Goal: Task Accomplishment & Management: Manage account settings

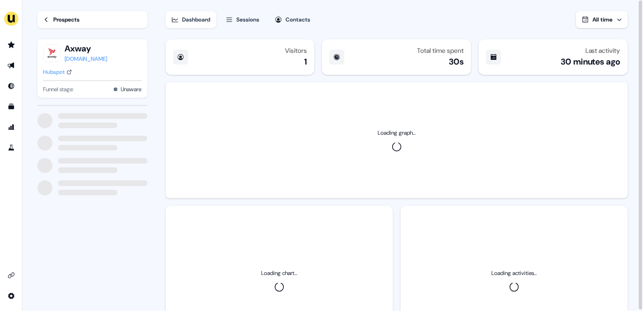
click at [243, 17] on div "Sessions" at bounding box center [248, 19] width 23 height 9
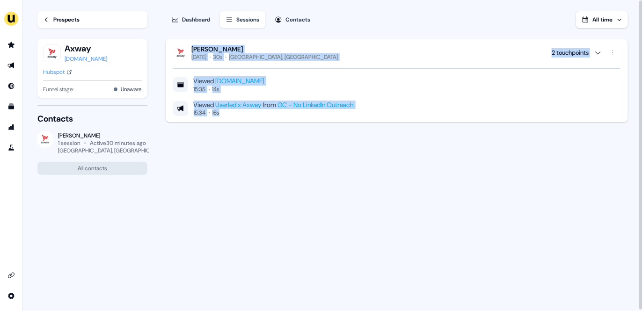
drag, startPoint x: 497, startPoint y: 131, endPoint x: 378, endPoint y: 109, distance: 121.0
click at [251, 39] on div "Hanissa Khodri Today 30s Dublin, Ireland 2 touchpoints Viewed www.userled.io 15…" at bounding box center [396, 174] width 465 height 276
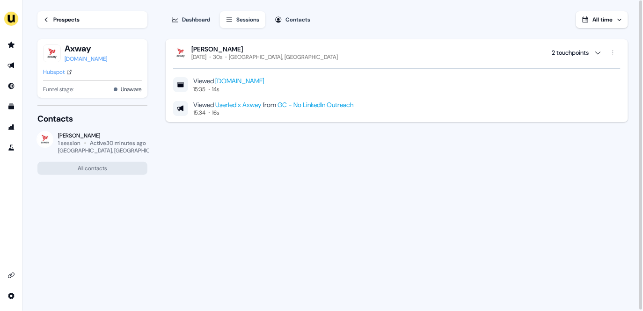
click at [453, 171] on div "Hanissa Khodri Today 30s Dublin, Ireland 2 touchpoints Viewed www.userled.io 15…" at bounding box center [396, 174] width 465 height 276
click at [305, 50] on div "Hanissa Khodri Today 30s Dublin, Ireland 2 touchpoints" at bounding box center [396, 53] width 447 height 16
click at [336, 51] on div "Hanissa Khodri Today 30s Dublin, Ireland 2 touchpoints" at bounding box center [396, 53] width 447 height 16
click at [337, 48] on div "Hanissa Khodri Today 30s Dublin, Ireland 2 touchpoints" at bounding box center [396, 53] width 447 height 16
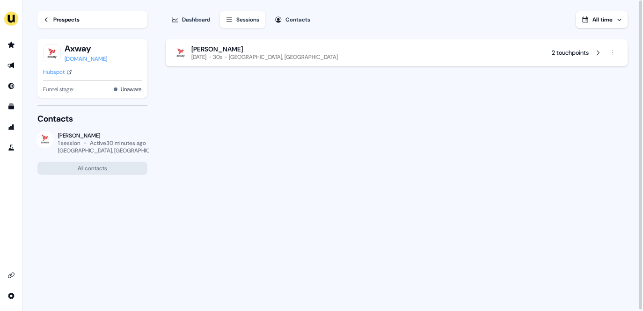
click at [336, 47] on div "Hanissa Khodri Today 30s Dublin, Ireland 2 touchpoints" at bounding box center [396, 53] width 447 height 16
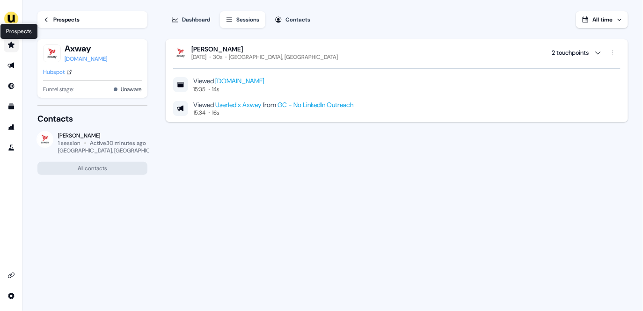
click at [12, 44] on icon "Go to prospects" at bounding box center [11, 45] width 7 height 6
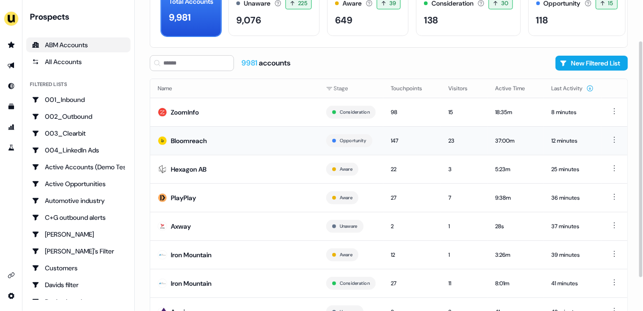
scroll to position [65, 0]
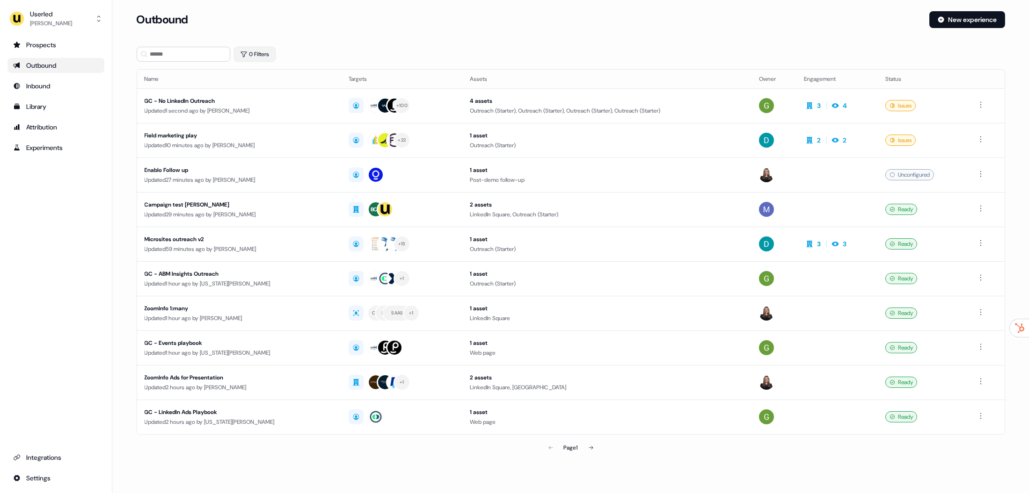
click at [263, 56] on button "0 Filters" at bounding box center [255, 54] width 42 height 15
click at [261, 96] on html "For the best experience switch devices to a bigger screen. Go to [DOMAIN_NAME] …" at bounding box center [514, 246] width 1029 height 493
click at [275, 131] on div "Owner" at bounding box center [312, 129] width 136 height 15
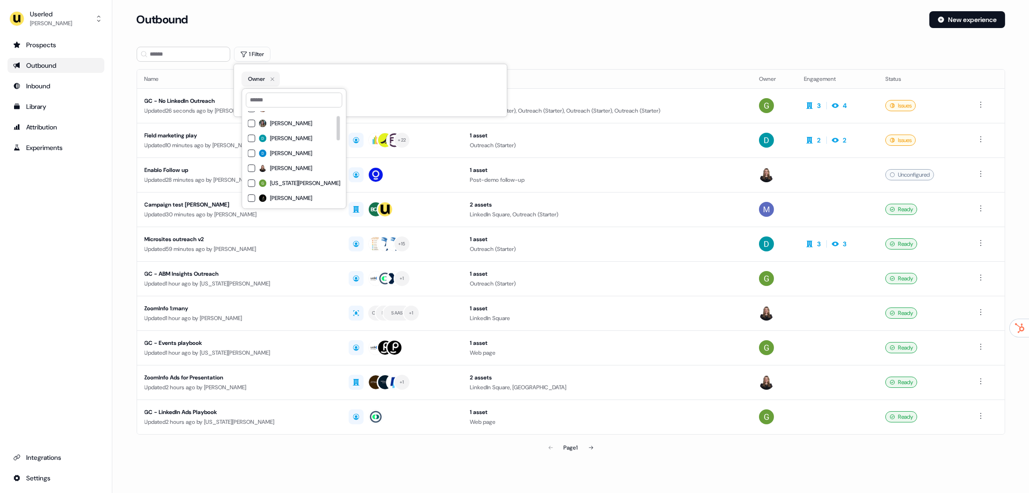
scroll to position [25, 0]
click at [296, 181] on span "[US_STATE][PERSON_NAME]" at bounding box center [305, 181] width 70 height 7
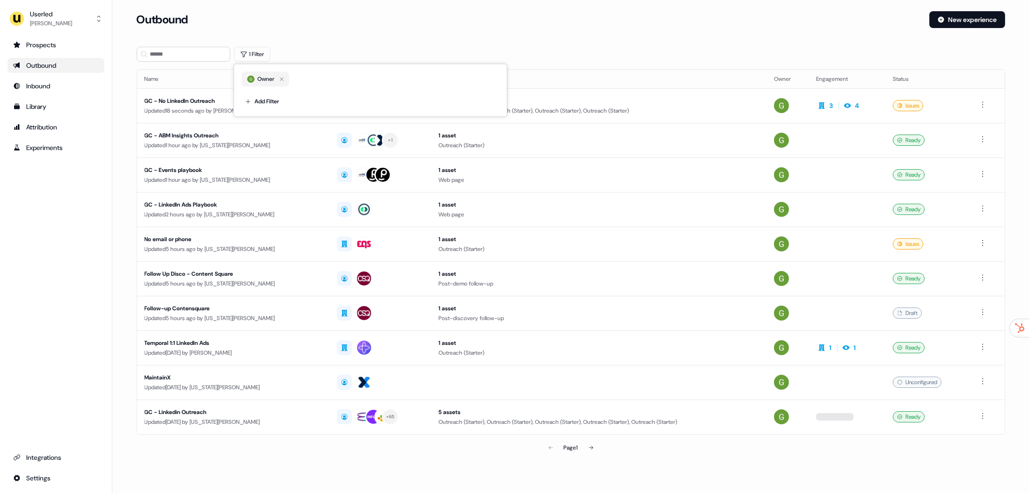
click at [570, 10] on div "Loading... Outbound New experience 1 Filter Name Targets Assets Owner Engagemen…" at bounding box center [570, 242] width 916 height 484
click at [584, 449] on button at bounding box center [590, 448] width 19 height 19
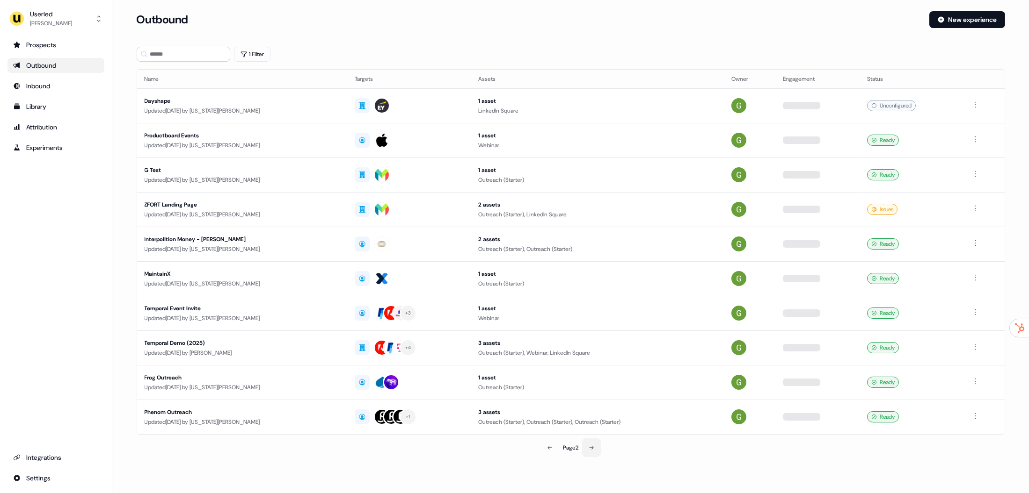
click at [585, 450] on button at bounding box center [591, 448] width 19 height 19
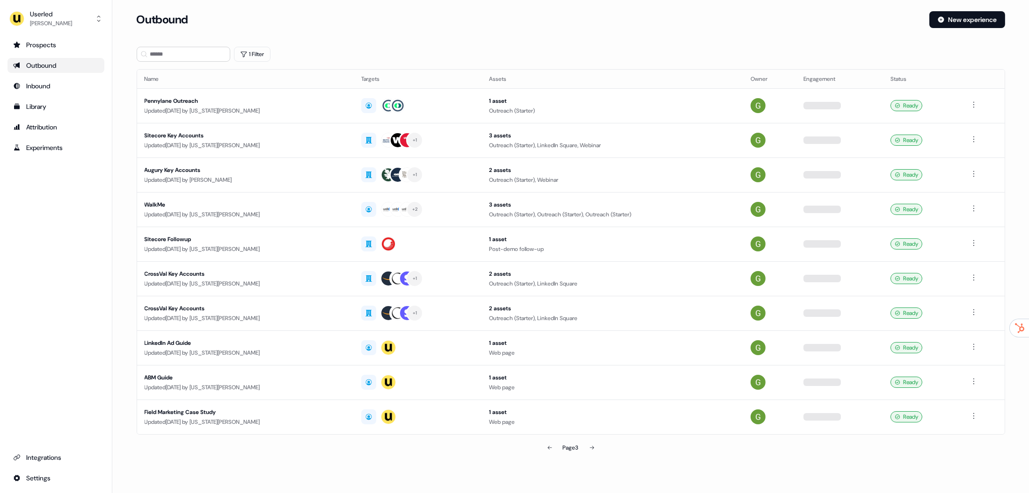
click at [596, 448] on button at bounding box center [591, 448] width 19 height 19
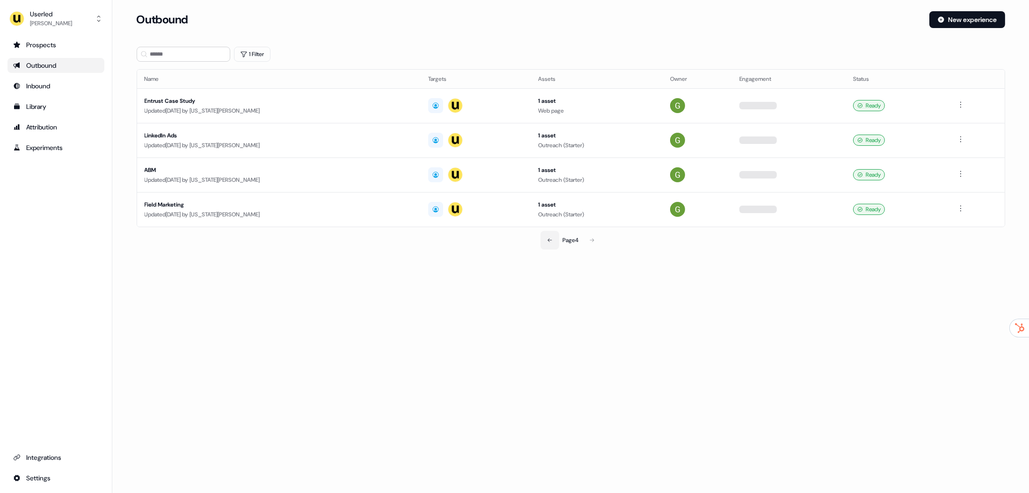
click at [544, 244] on button at bounding box center [549, 240] width 19 height 19
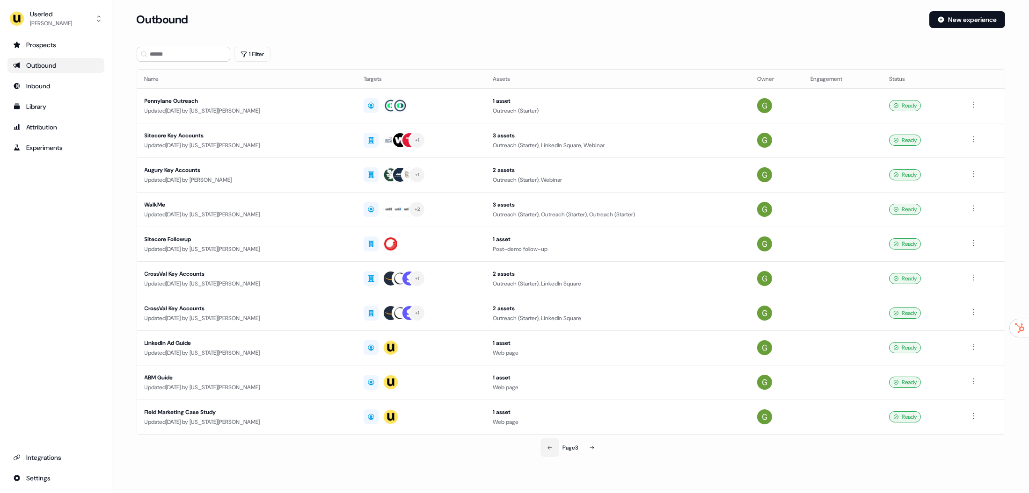
click at [550, 448] on icon at bounding box center [550, 448] width 6 height 6
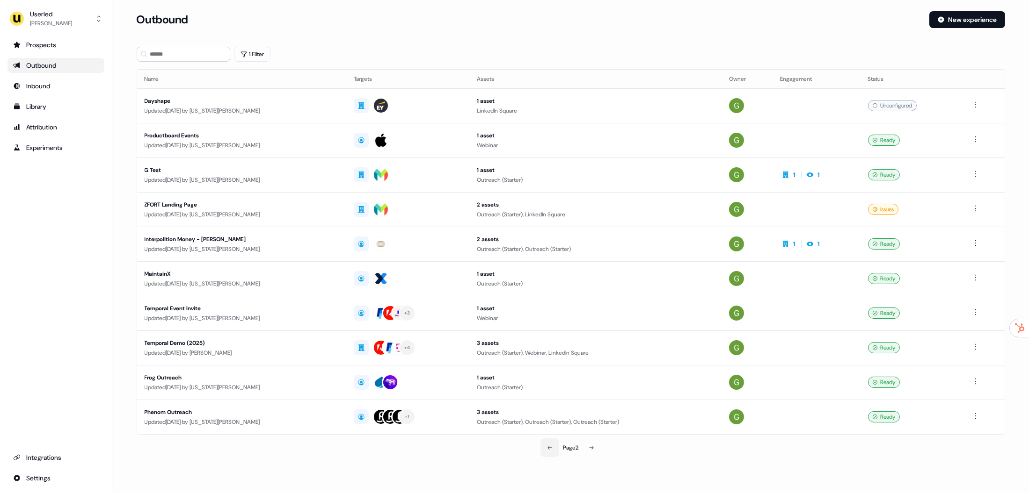
click at [550, 448] on icon at bounding box center [550, 448] width 6 height 6
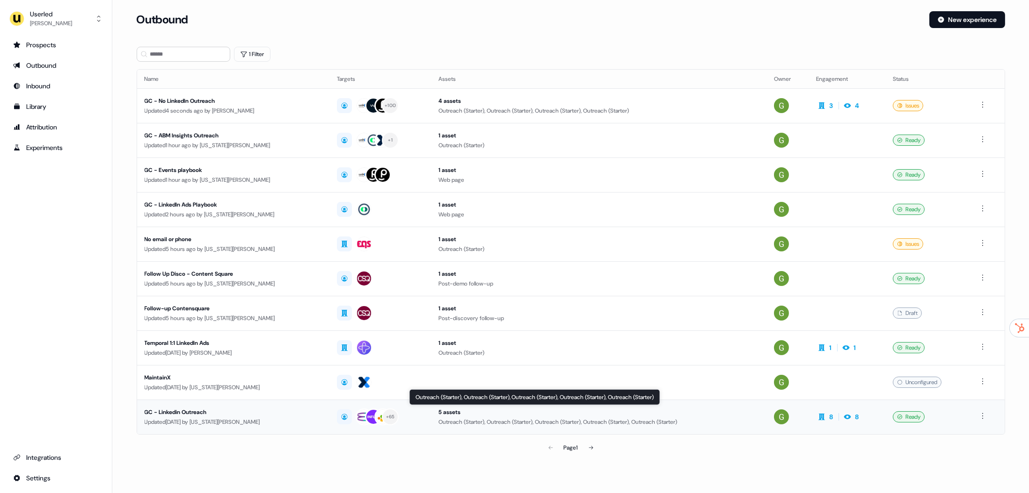
click at [731, 420] on div "Outreach (Starter), Outreach (Starter), Outreach (Starter), Outreach (Starter),…" at bounding box center [598, 422] width 320 height 9
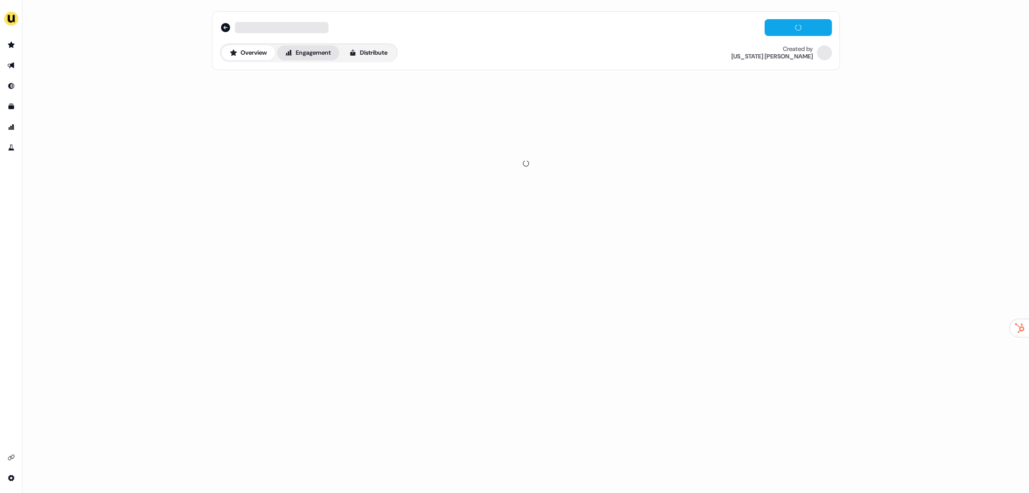
click at [332, 52] on button "Engagement" at bounding box center [308, 52] width 62 height 15
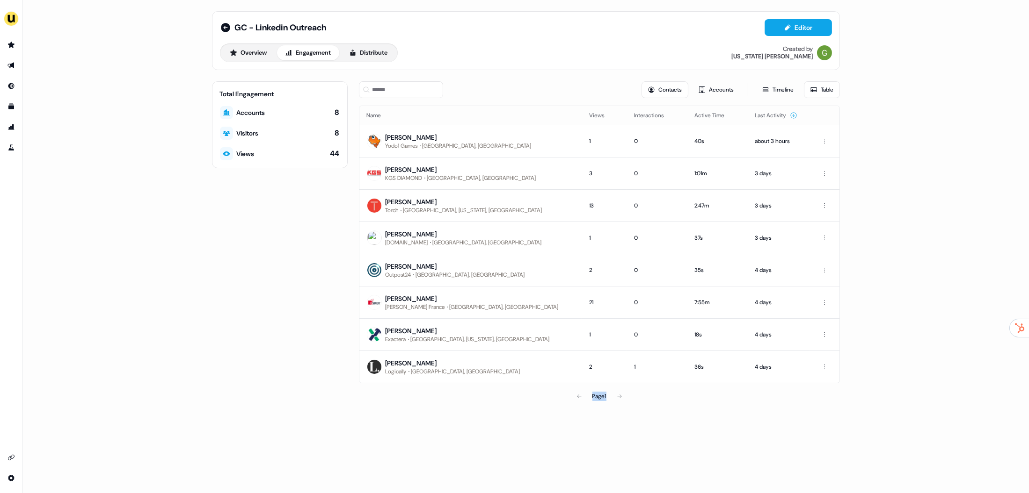
drag, startPoint x: 988, startPoint y: 389, endPoint x: 597, endPoint y: 116, distance: 477.3
click at [594, 114] on div "GC - Linkedin Outreach Editor Overview Engagement Distribute Created by [US_STA…" at bounding box center [525, 246] width 1006 height 493
click at [917, 196] on div "GC - Linkedin Outreach Editor Overview Engagement Distribute Created by [US_STA…" at bounding box center [525, 246] width 1006 height 493
click at [423, 139] on div "[PERSON_NAME]" at bounding box center [458, 137] width 146 height 9
click at [410, 142] on div "Yodo1 Games" at bounding box center [401, 145] width 32 height 7
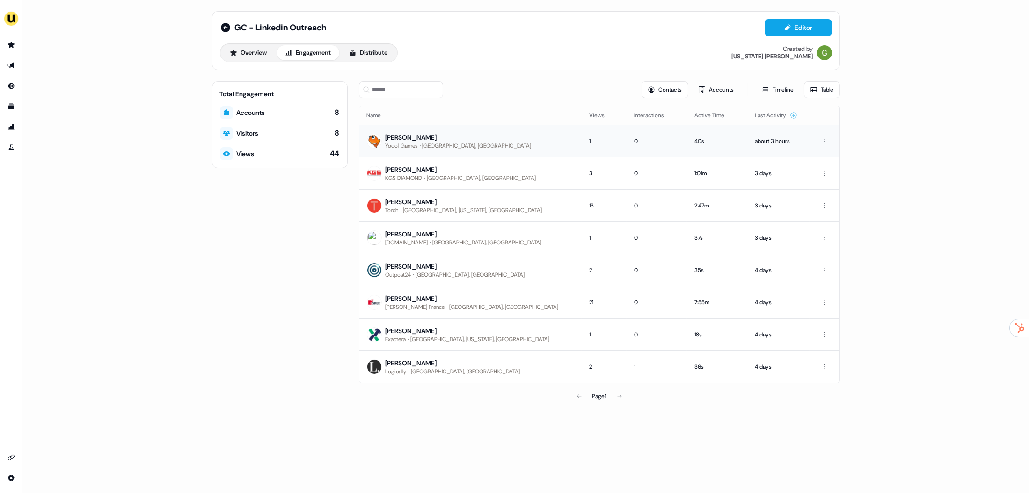
click at [404, 138] on div "[PERSON_NAME]" at bounding box center [458, 137] width 146 height 9
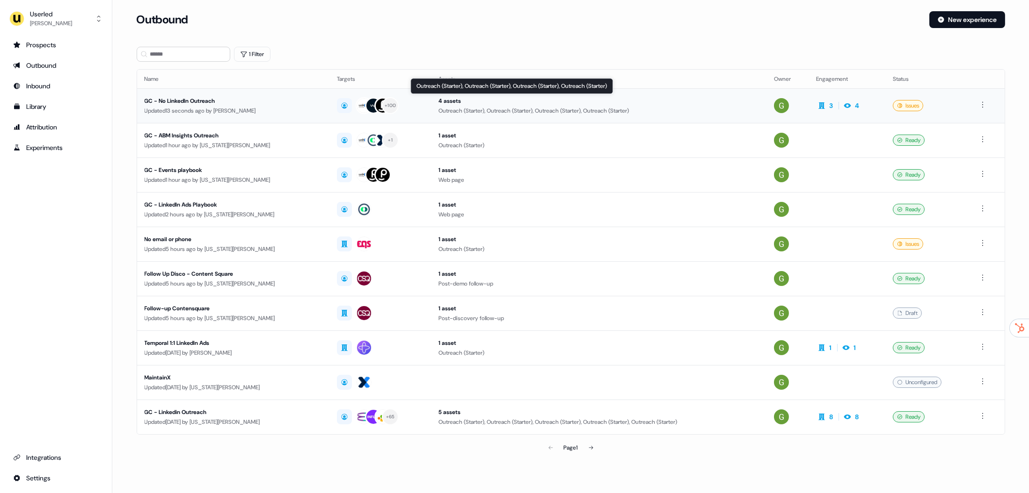
click at [493, 106] on div "Outreach (Starter), Outreach (Starter), Outreach (Starter), Outreach (Starter)" at bounding box center [598, 110] width 320 height 9
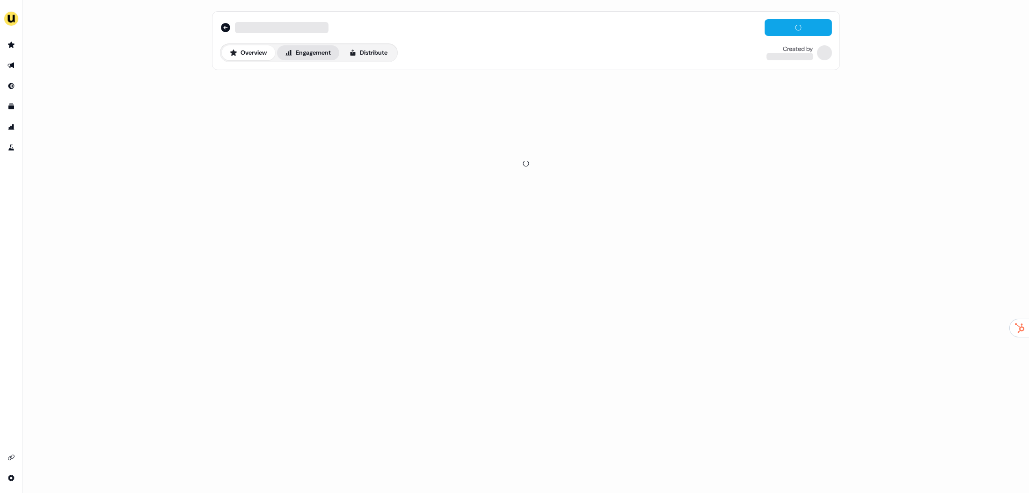
click at [294, 55] on button "Engagement" at bounding box center [308, 52] width 62 height 15
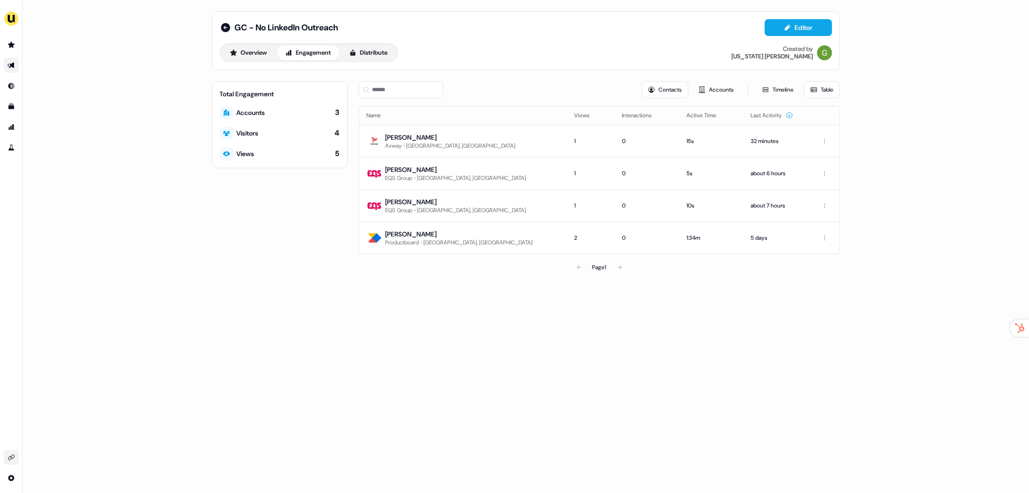
click at [4, 461] on link "Go to integrations" at bounding box center [11, 457] width 15 height 15
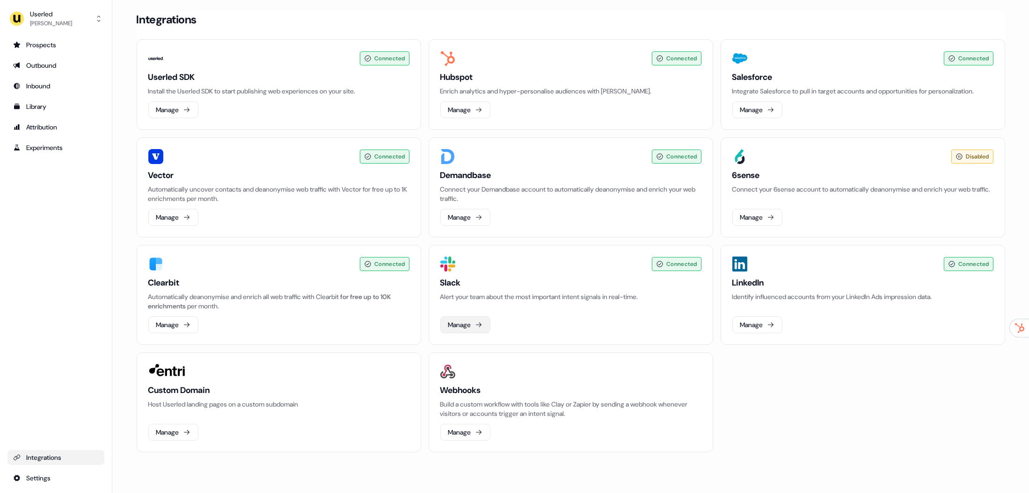
click at [481, 328] on icon at bounding box center [478, 324] width 7 height 7
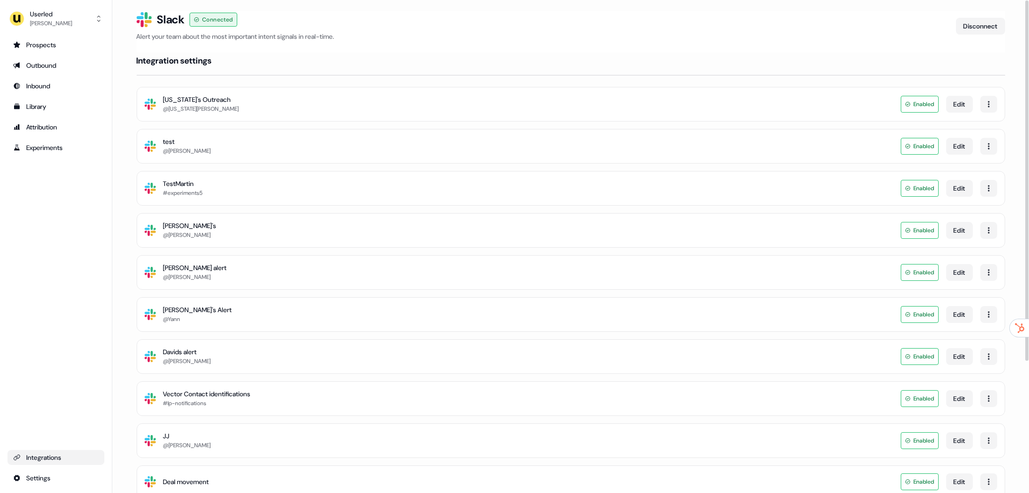
click at [297, 94] on div "Slack Logo SVG [US_STATE]'s Outreach @[US_STATE][PERSON_NAME] Enabled Edit" at bounding box center [571, 104] width 868 height 35
click at [960, 102] on button "Edit" at bounding box center [959, 104] width 27 height 17
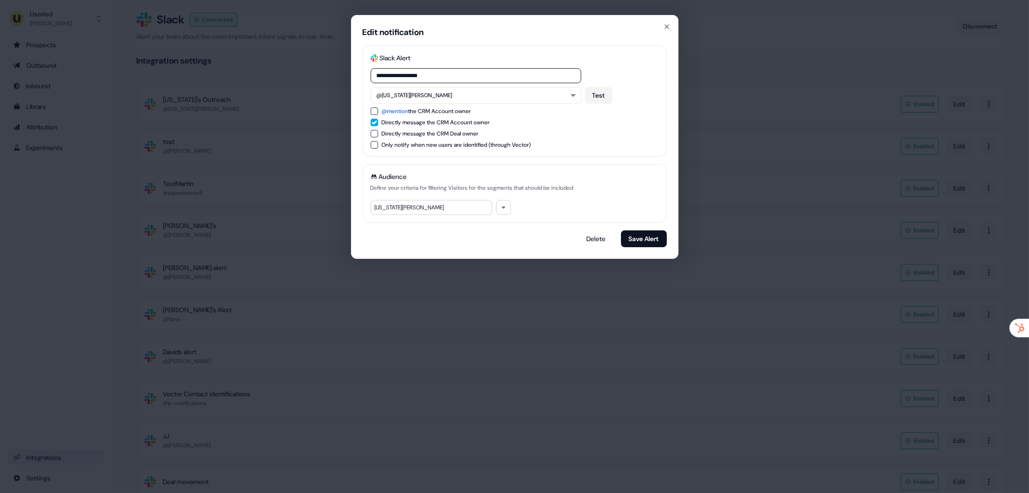
click at [760, 145] on div "**********" at bounding box center [514, 246] width 1029 height 493
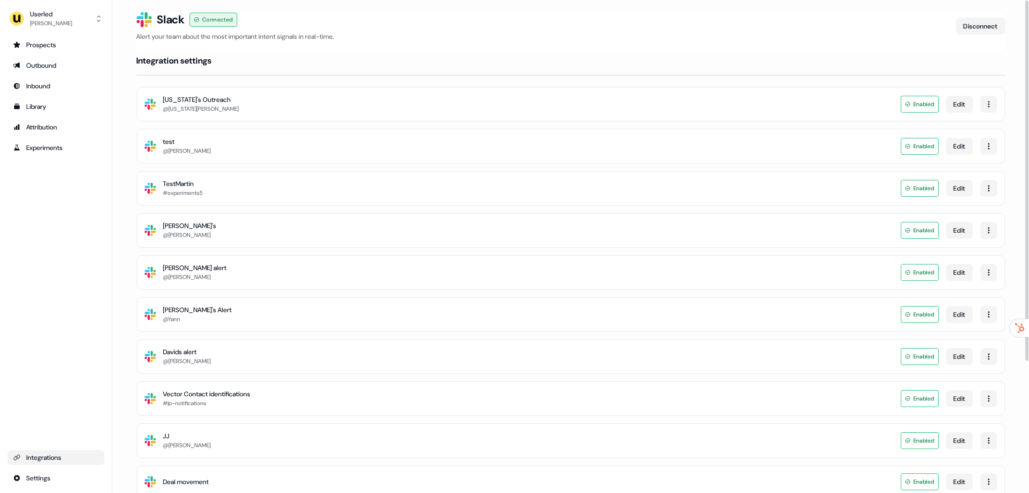
click at [203, 101] on div "[US_STATE]'s Outreach" at bounding box center [201, 99] width 76 height 9
click at [82, 50] on link "Prospects" at bounding box center [55, 44] width 97 height 15
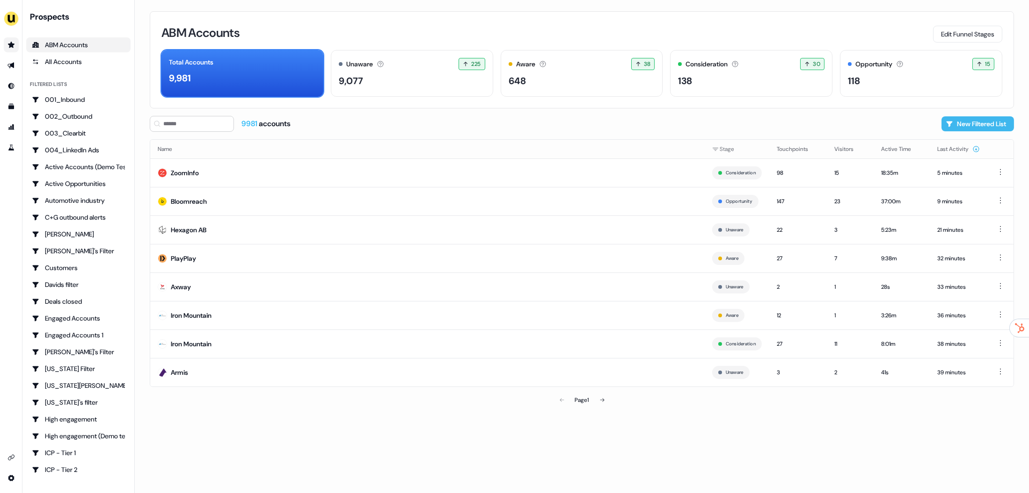
click at [963, 118] on button "New Filtered List" at bounding box center [977, 123] width 73 height 15
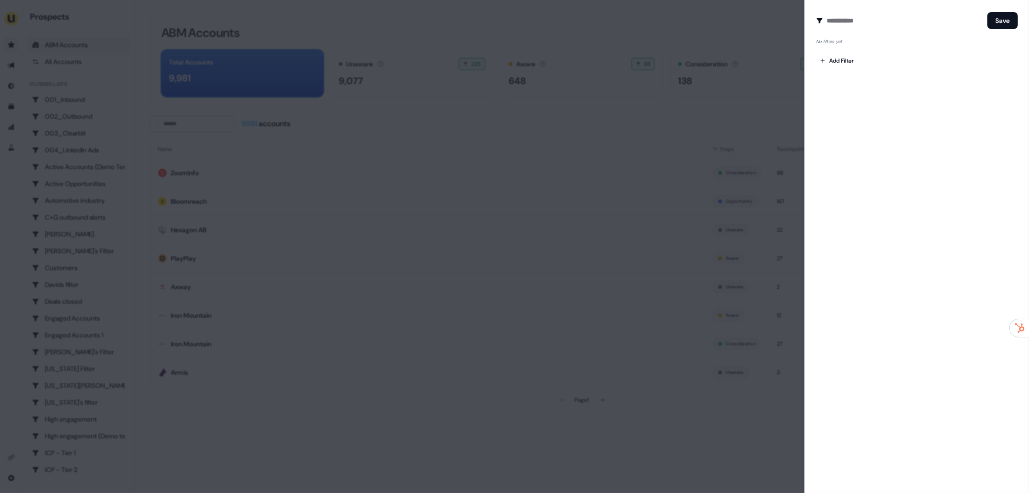
click at [749, 132] on div at bounding box center [514, 246] width 1029 height 493
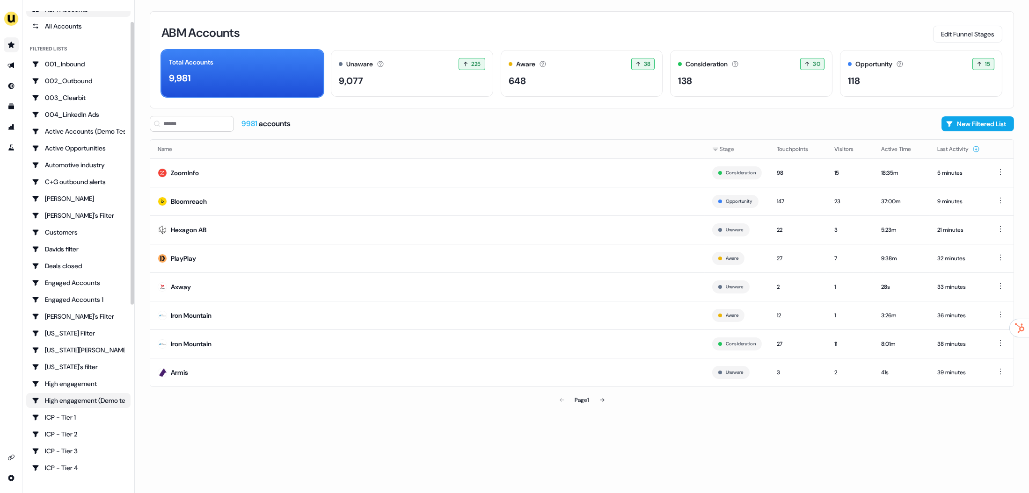
scroll to position [46, 0]
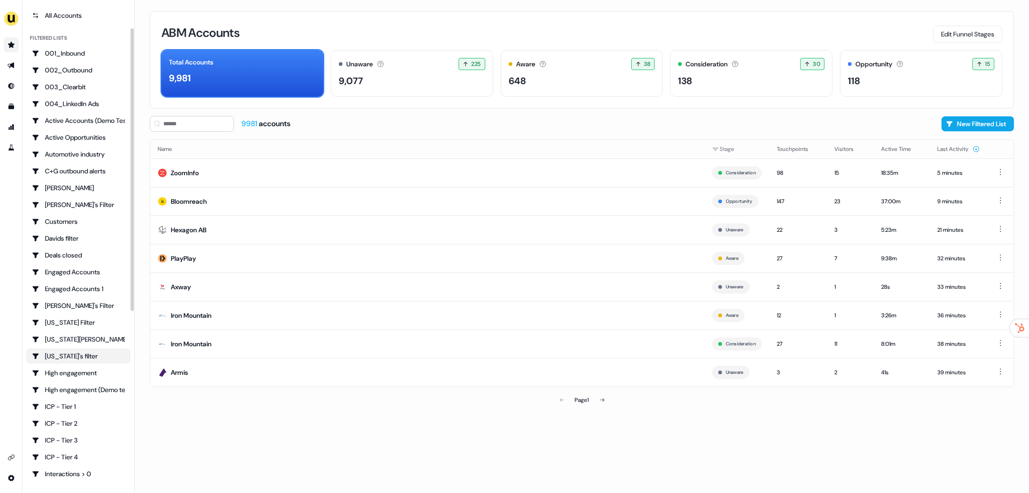
click at [73, 357] on div "[US_STATE]'s filter" at bounding box center [78, 356] width 93 height 9
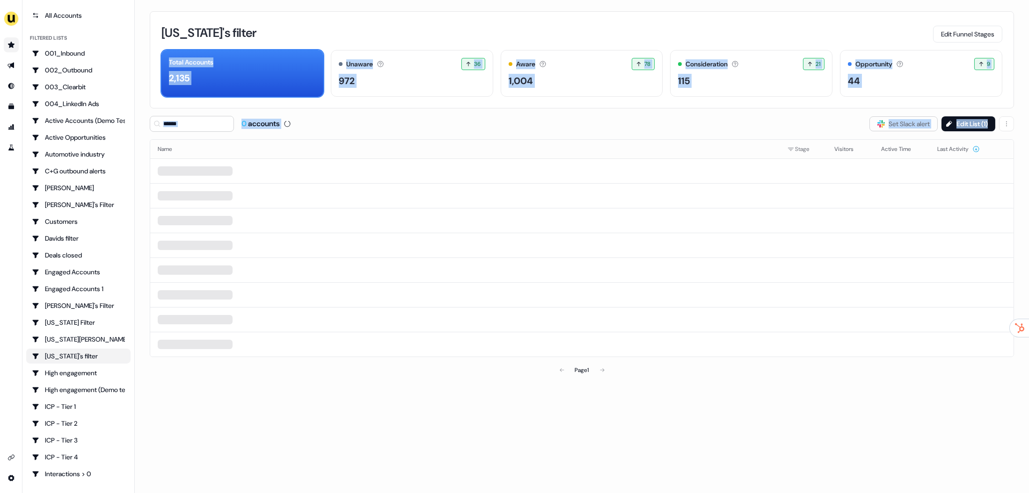
drag, startPoint x: 398, startPoint y: 127, endPoint x: 149, endPoint y: 50, distance: 260.2
click at [164, 45] on div "[US_STATE]'s filter Edit Funnel Stages Total Accounts 2,135 Unaware The default…" at bounding box center [582, 246] width 894 height 493
click at [437, 120] on div "0 accounts Slack Logo SVG Set Slack alert Edit List ( 1 )" at bounding box center [582, 124] width 864 height 16
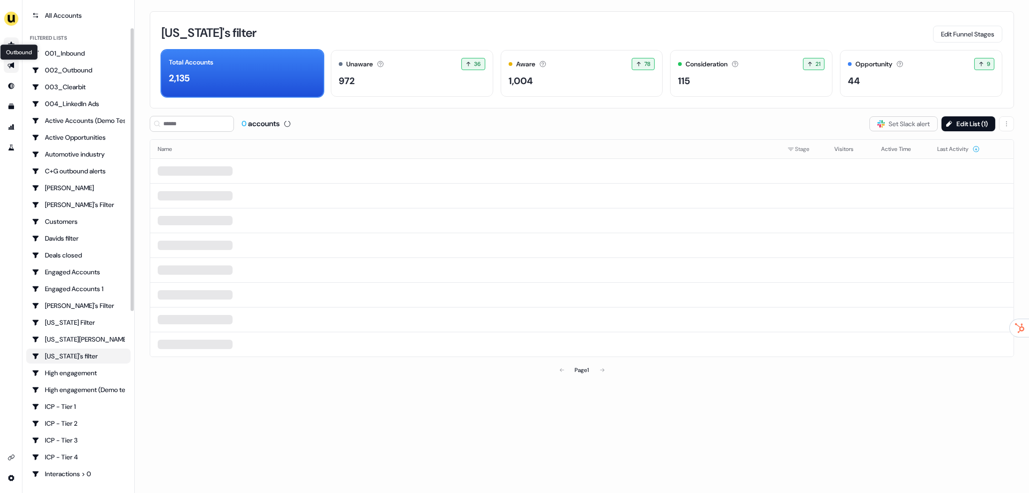
click at [11, 65] on icon "Go to outbound experience" at bounding box center [10, 66] width 7 height 6
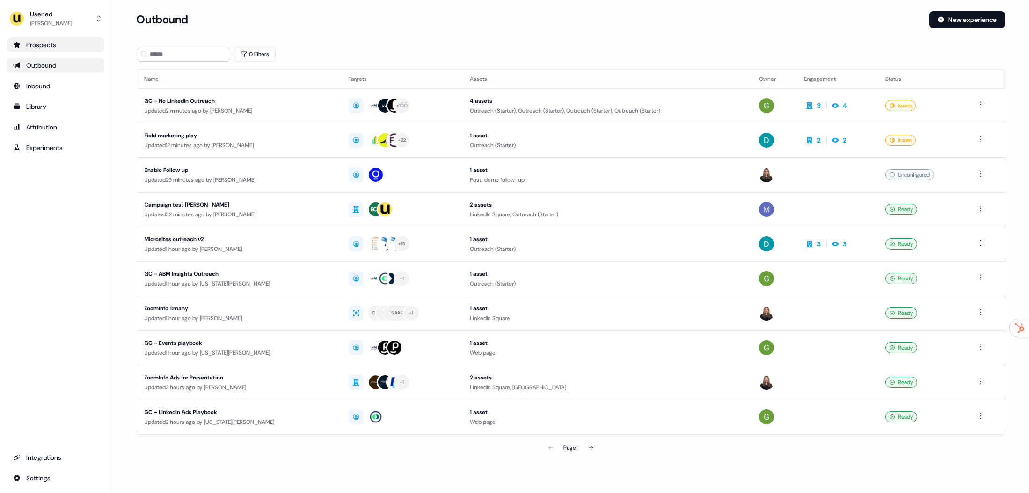
click at [428, 63] on section "Loading... Outbound New experience 0 Filters Name Targets Assets Owner Engageme…" at bounding box center [571, 247] width 898 height 472
